Goal: Navigation & Orientation: Find specific page/section

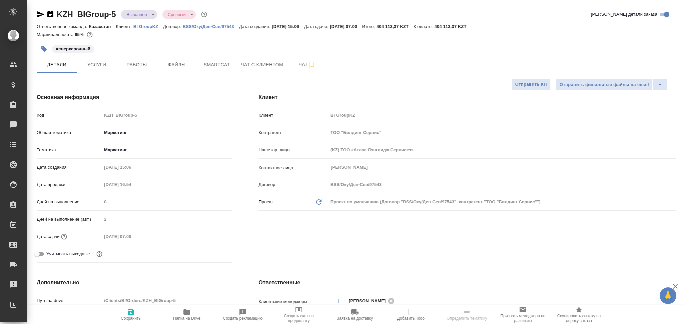
select select "RU"
type input "Бабкина Анастасия"
type input "Журавлев Денис"
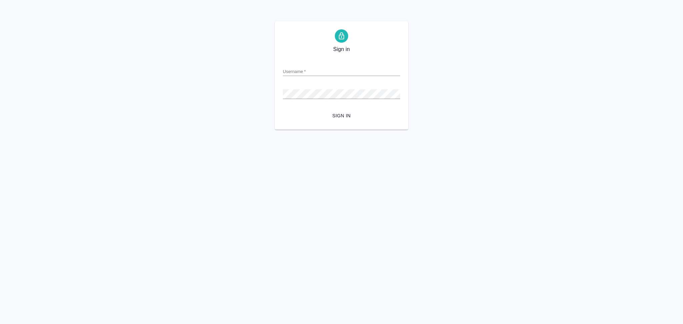
type input "s.aslanukova@awatera.com"
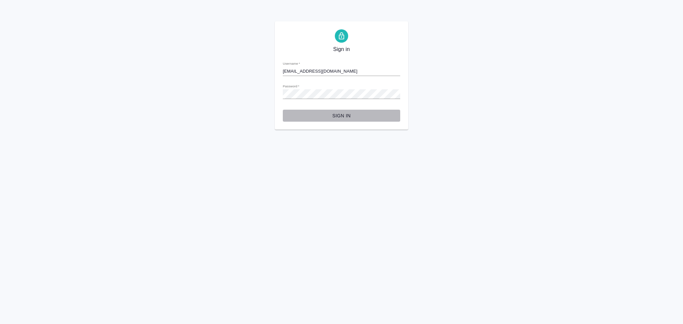
click at [343, 115] on span "Sign in" at bounding box center [341, 116] width 107 height 8
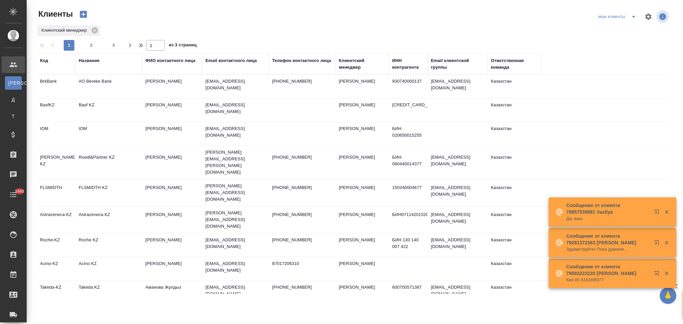
select select "RU"
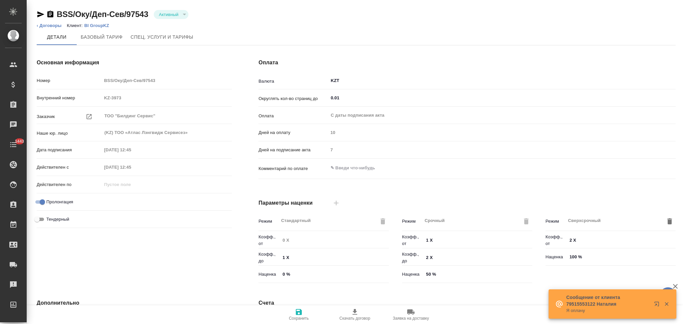
type input "Стандарт - 0-30-70-100"
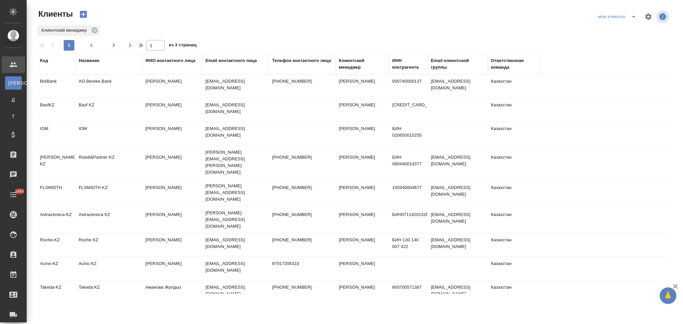
select select "RU"
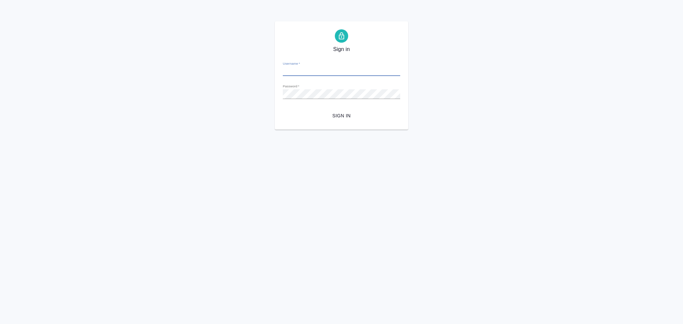
type input "s.aslanukova@awatera.com"
click at [335, 117] on span "Sign in" at bounding box center [341, 116] width 107 height 8
type input "s.aslanukova@awatera.com"
click at [334, 113] on span "Sign in" at bounding box center [341, 116] width 107 height 8
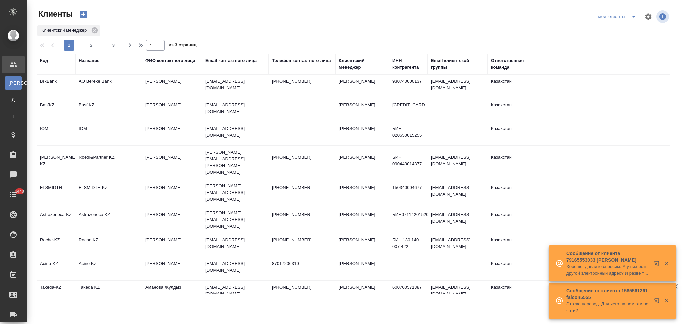
select select "RU"
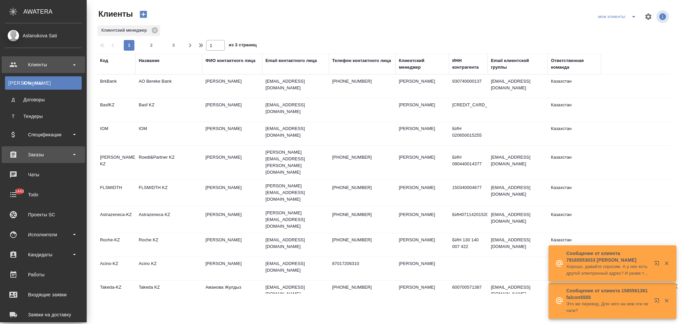
click at [35, 158] on div "Заказы" at bounding box center [43, 155] width 77 height 10
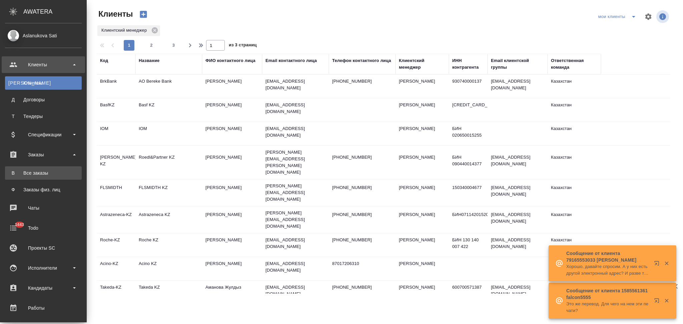
click at [39, 172] on div "Все заказы" at bounding box center [43, 173] width 70 height 7
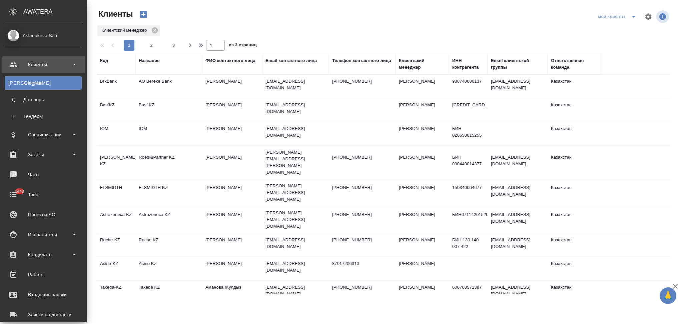
select select "RU"
click at [49, 135] on div "Спецификации" at bounding box center [43, 135] width 77 height 10
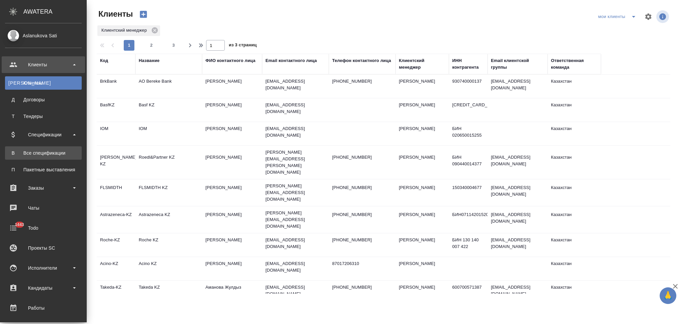
click at [42, 153] on div "Все спецификации" at bounding box center [43, 153] width 70 height 7
